Goal: Check status: Check status

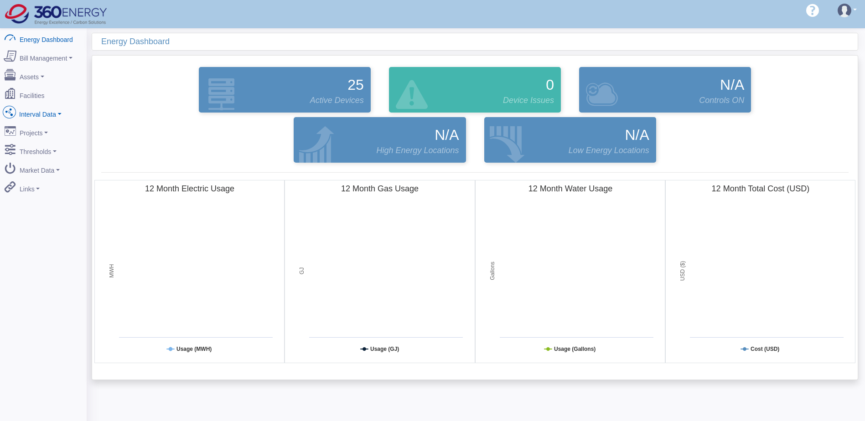
drag, startPoint x: 50, startPoint y: 110, endPoint x: 61, endPoint y: 115, distance: 12.0
click at [50, 110] on link "Interval Data" at bounding box center [43, 112] width 88 height 19
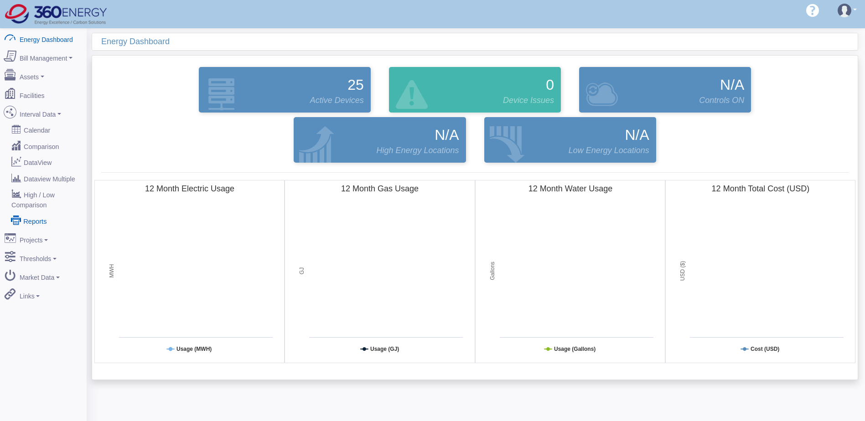
click at [31, 213] on link "Reports" at bounding box center [43, 221] width 88 height 16
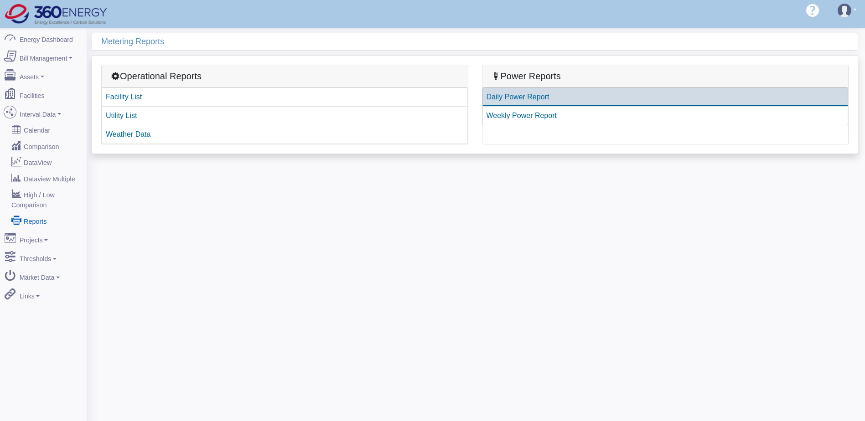
click at [520, 99] on link "Daily Power Report" at bounding box center [666, 97] width 366 height 19
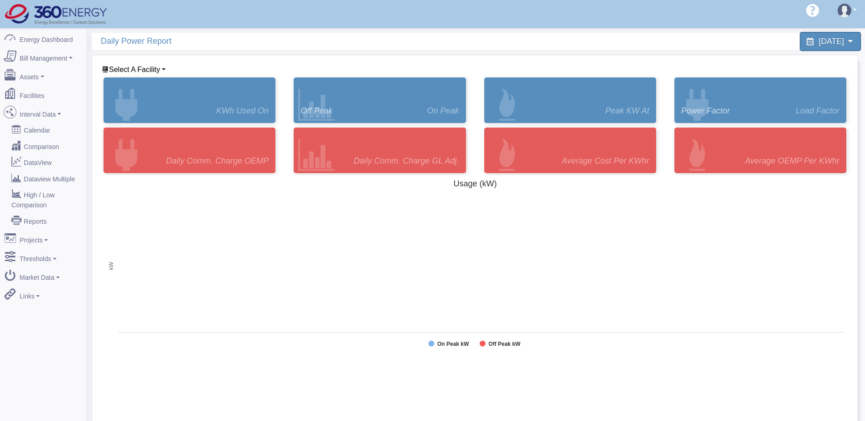
click at [844, 40] on span "[DATE]" at bounding box center [831, 41] width 25 height 9
click at [140, 62] on div "Select A Facility BASF [GEOGRAPHIC_DATA] BASF [GEOGRAPHIC_DATA] [GEOGRAPHIC_DAT…" at bounding box center [475, 317] width 766 height 525
click at [134, 66] on span "Select A Facility" at bounding box center [134, 70] width 51 height 8
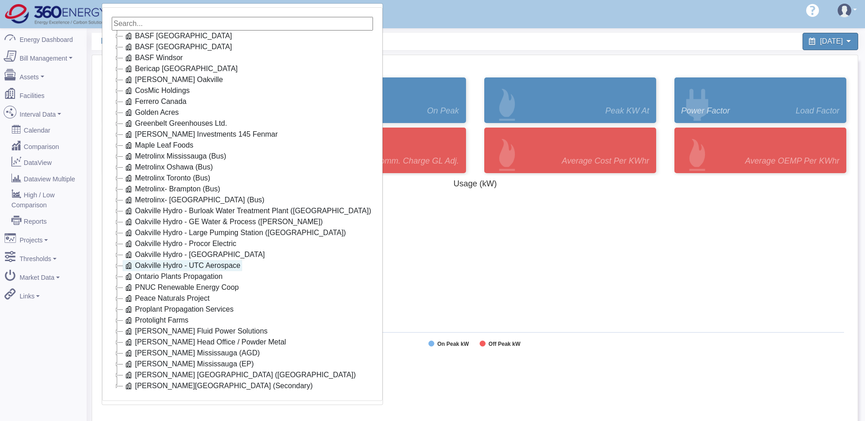
click at [214, 266] on link "Oakville Hydro - UTC Aerospace" at bounding box center [182, 265] width 119 height 11
